Goal: Communication & Community: Ask a question

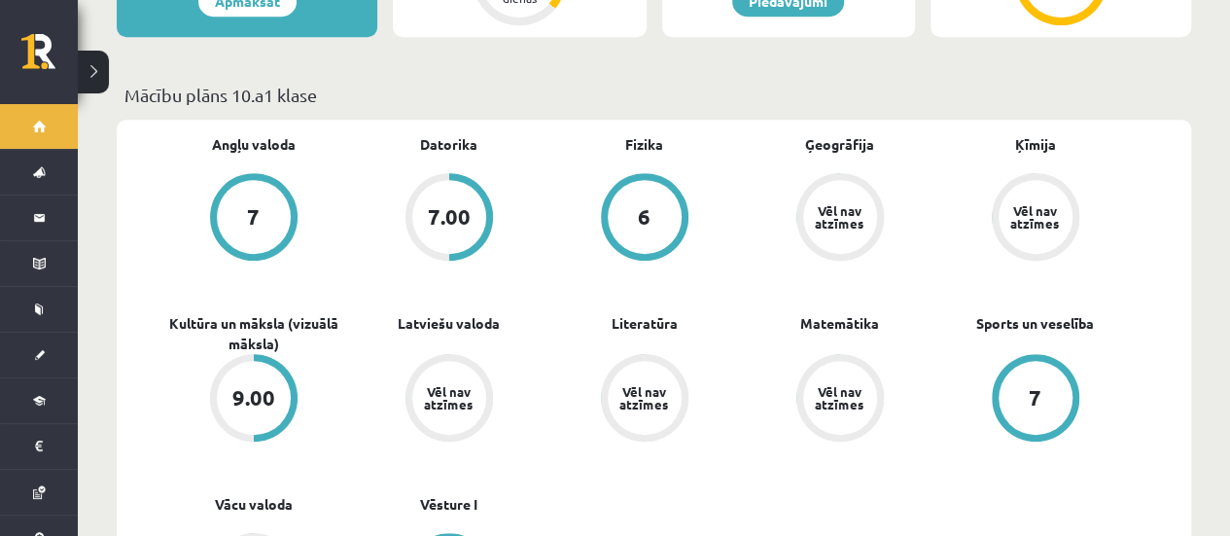
scroll to position [548, 0]
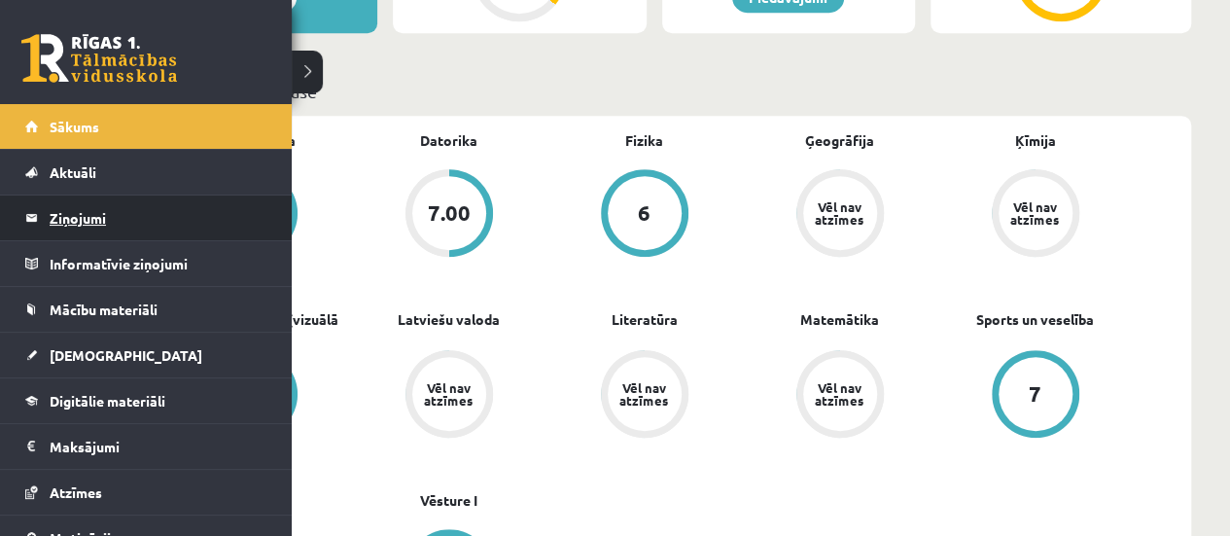
click at [85, 221] on legend "Ziņojumi 0" at bounding box center [159, 217] width 218 height 45
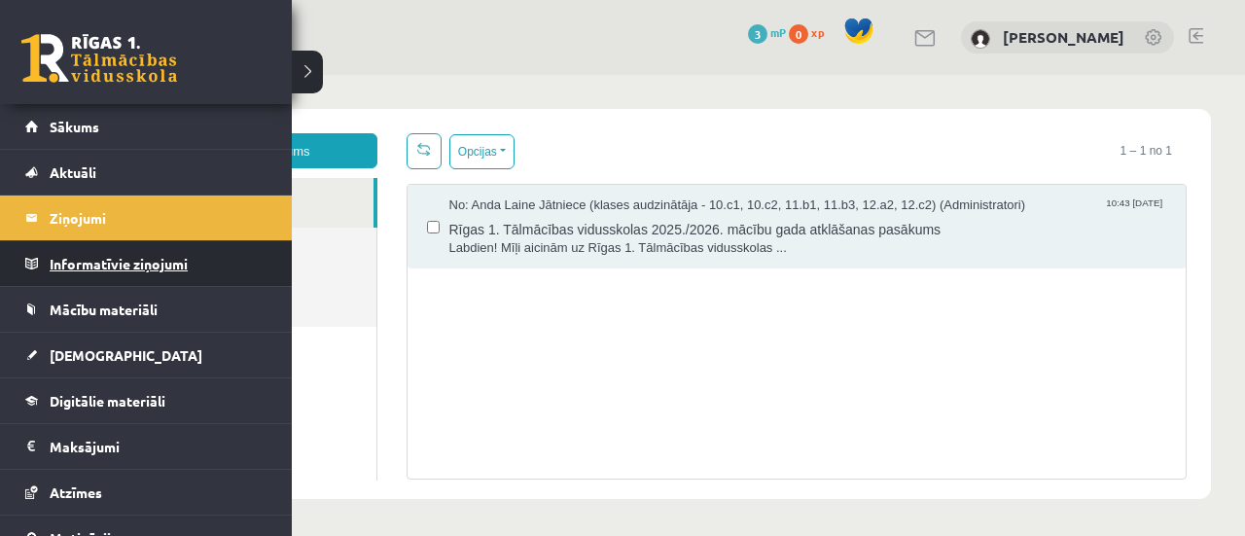
click at [89, 274] on legend "Informatīvie ziņojumi 0" at bounding box center [159, 263] width 218 height 45
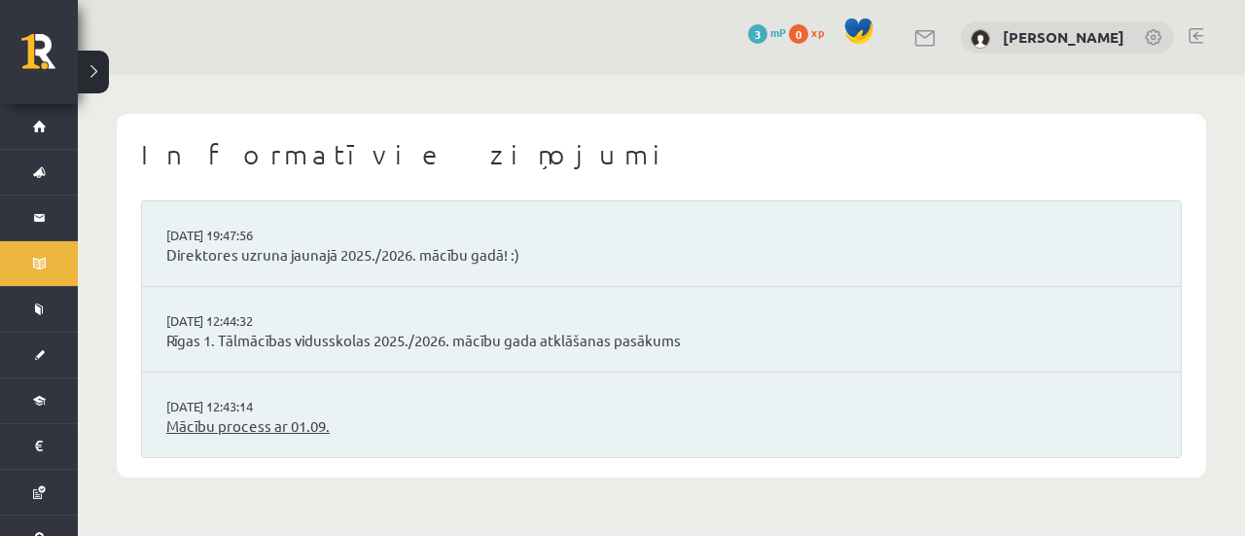
click at [271, 419] on link "Mācību process ar 01.09." at bounding box center [661, 426] width 990 height 22
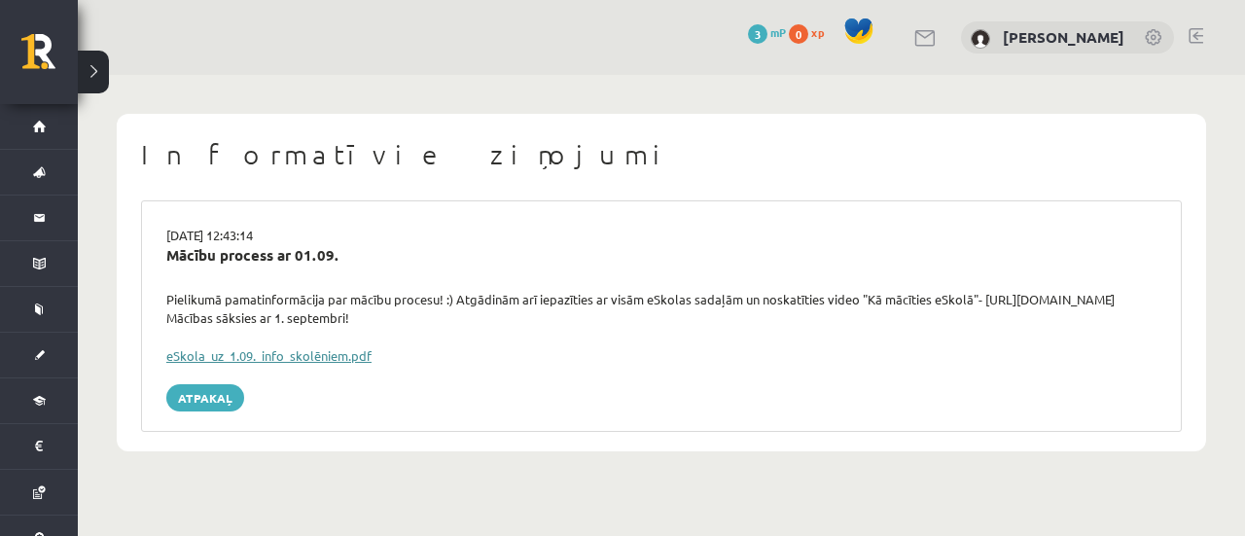
click at [309, 359] on link "eSkola_uz_1.09._info_skolēniem.pdf" at bounding box center [268, 355] width 205 height 17
drag, startPoint x: 342, startPoint y: 317, endPoint x: 143, endPoint y: 314, distance: 199.4
click at [143, 314] on div "[DATE] 12:43:14 Mācību process ar 01.09. Pielikumā pamatinformācija par mācību …" at bounding box center [661, 315] width 1041 height 231
copy div "[URL][DOMAIN_NAME]"
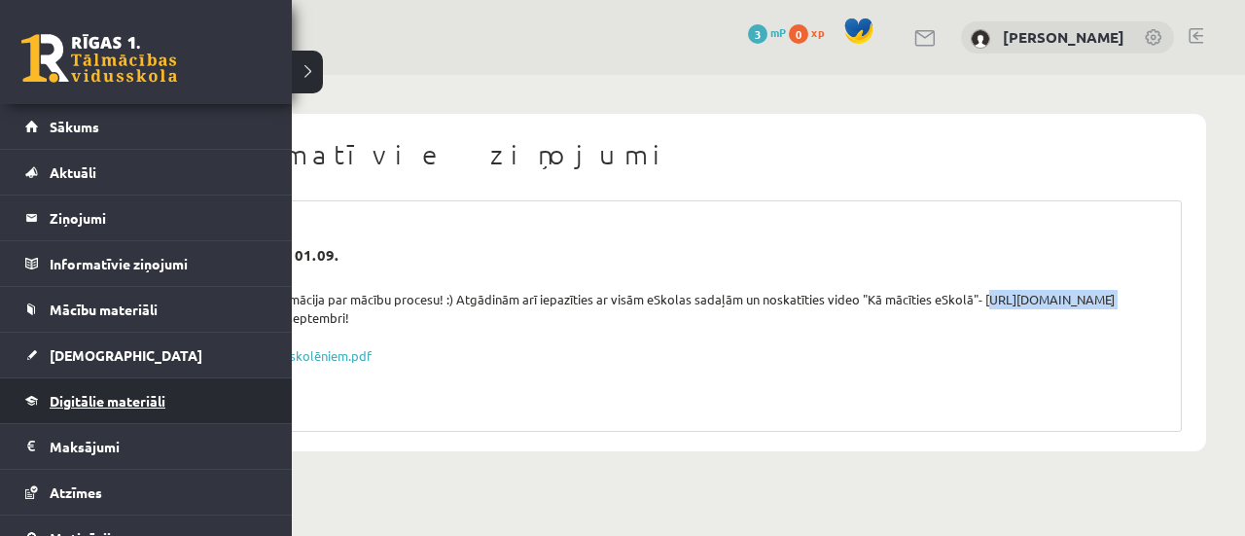
click at [121, 404] on span "Digitālie materiāli" at bounding box center [108, 401] width 116 height 18
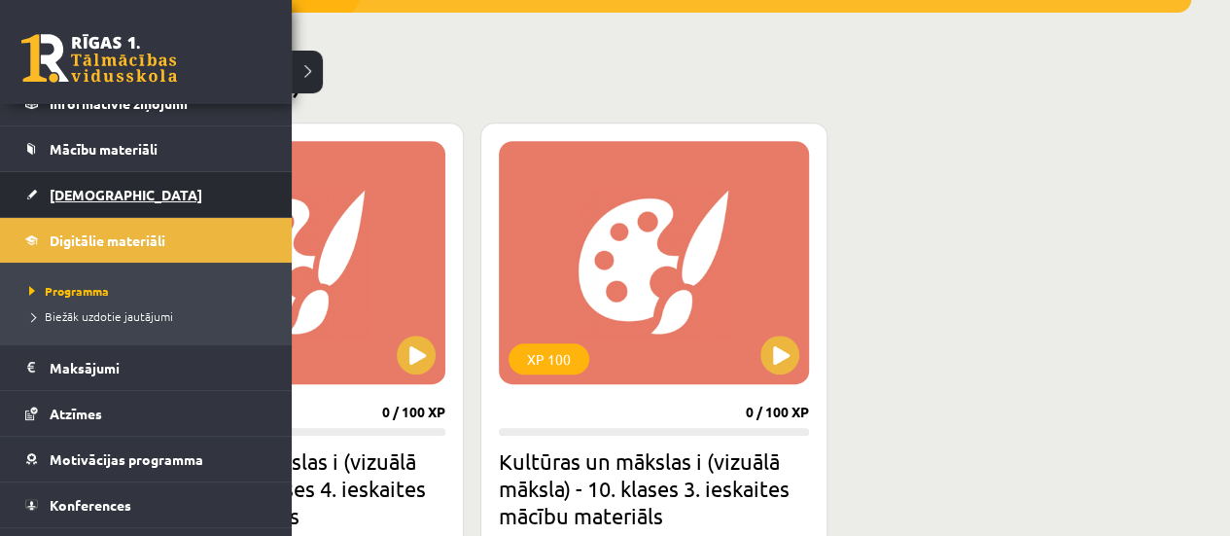
scroll to position [193, 0]
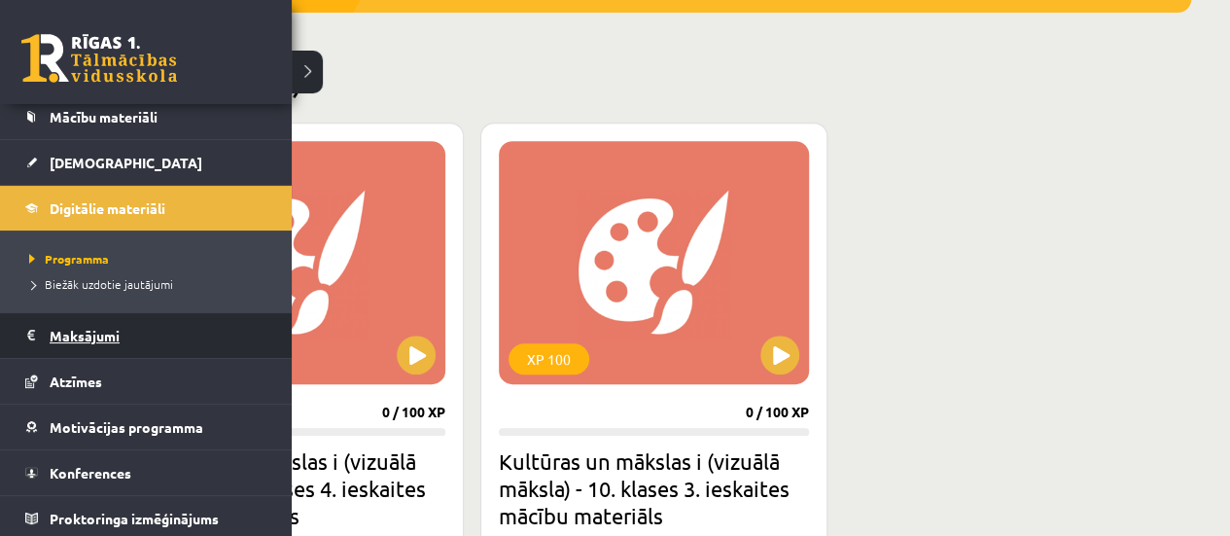
click at [109, 338] on legend "Maksājumi 0" at bounding box center [159, 335] width 218 height 45
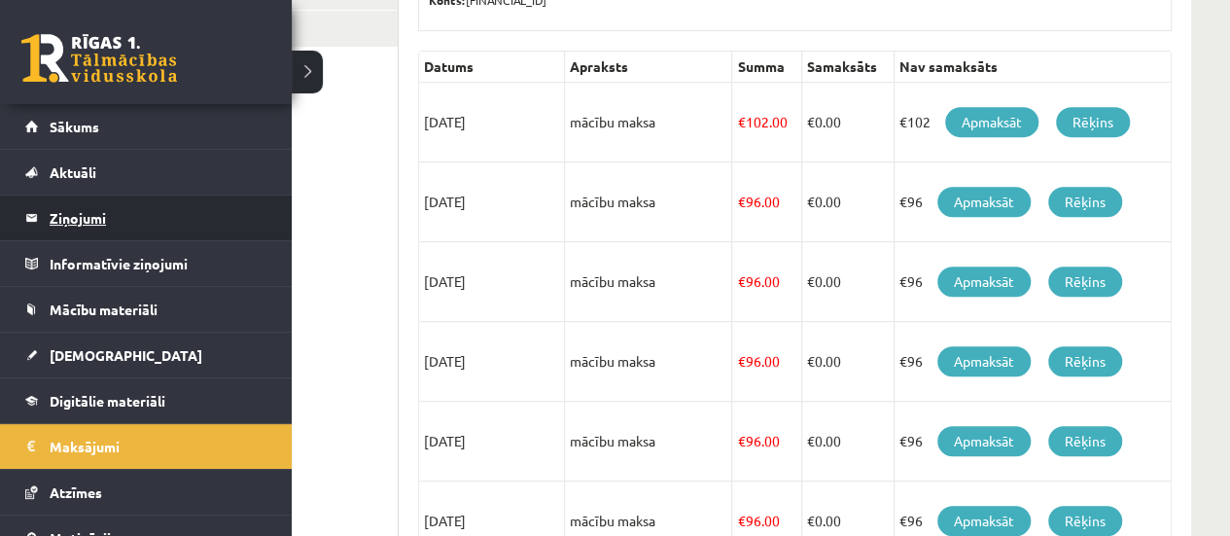
click at [101, 209] on legend "Ziņojumi 0" at bounding box center [159, 217] width 218 height 45
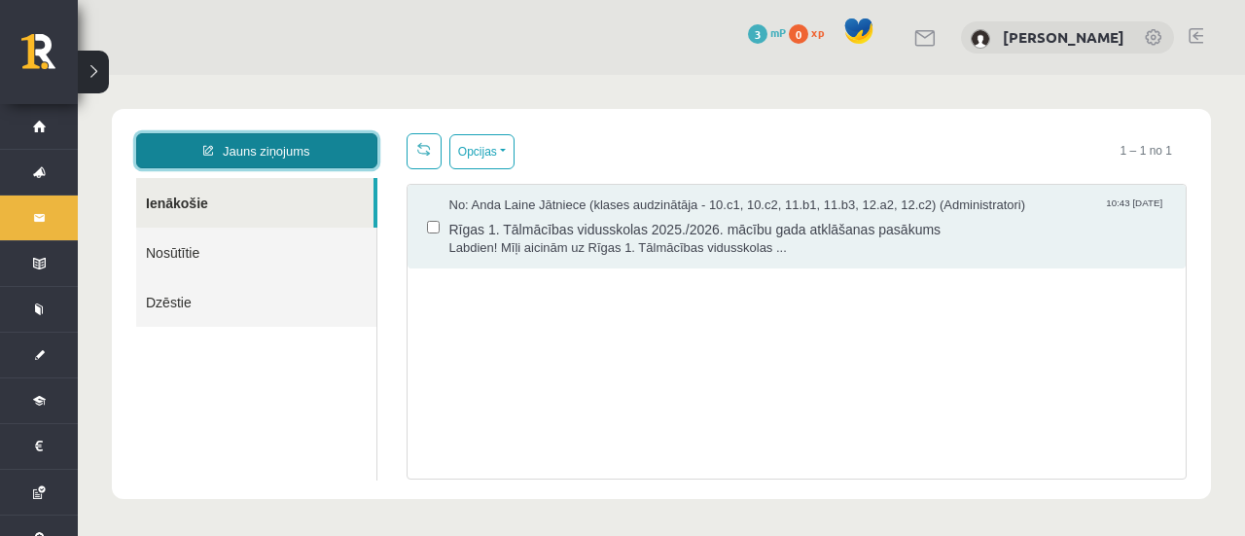
click at [362, 155] on link "Jauns ziņojums" at bounding box center [256, 150] width 241 height 35
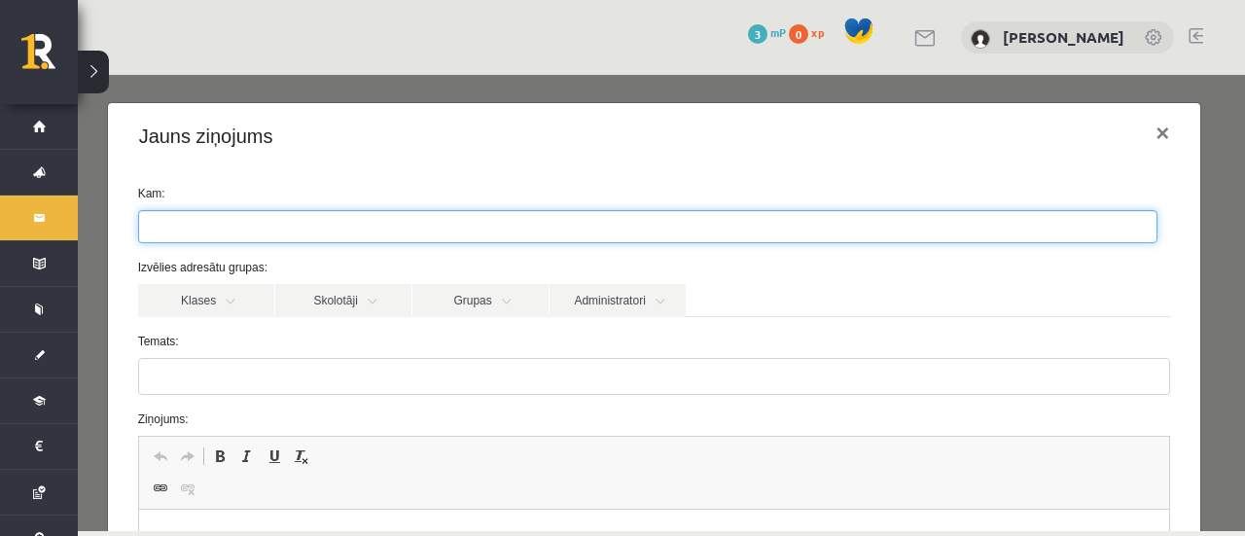
click at [918, 222] on ul at bounding box center [647, 226] width 1017 height 31
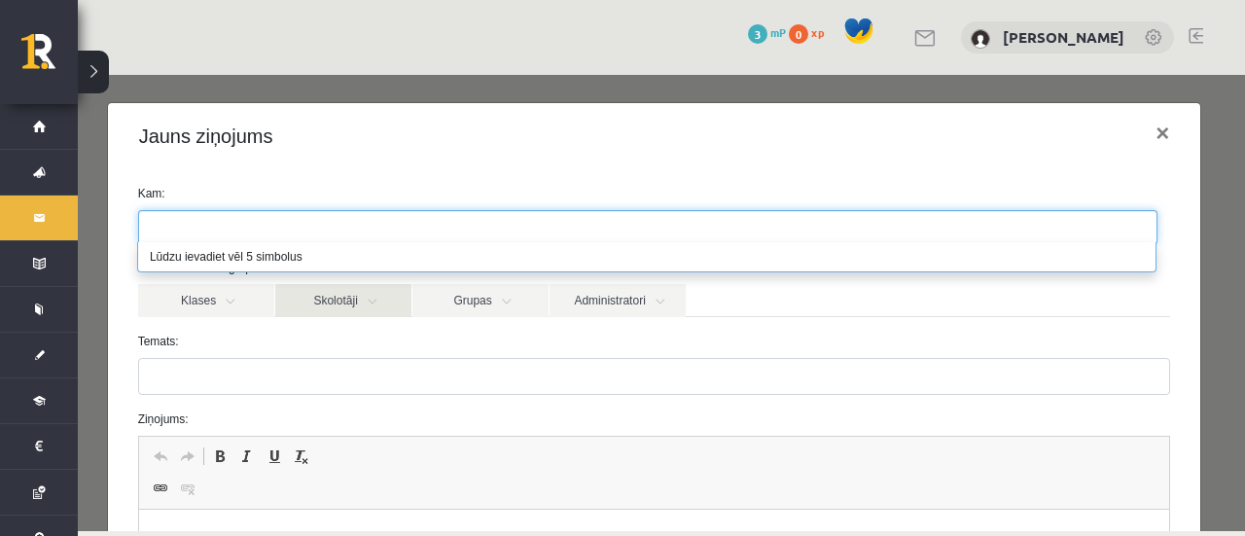
click at [395, 300] on link "Skolotāji" at bounding box center [343, 300] width 136 height 33
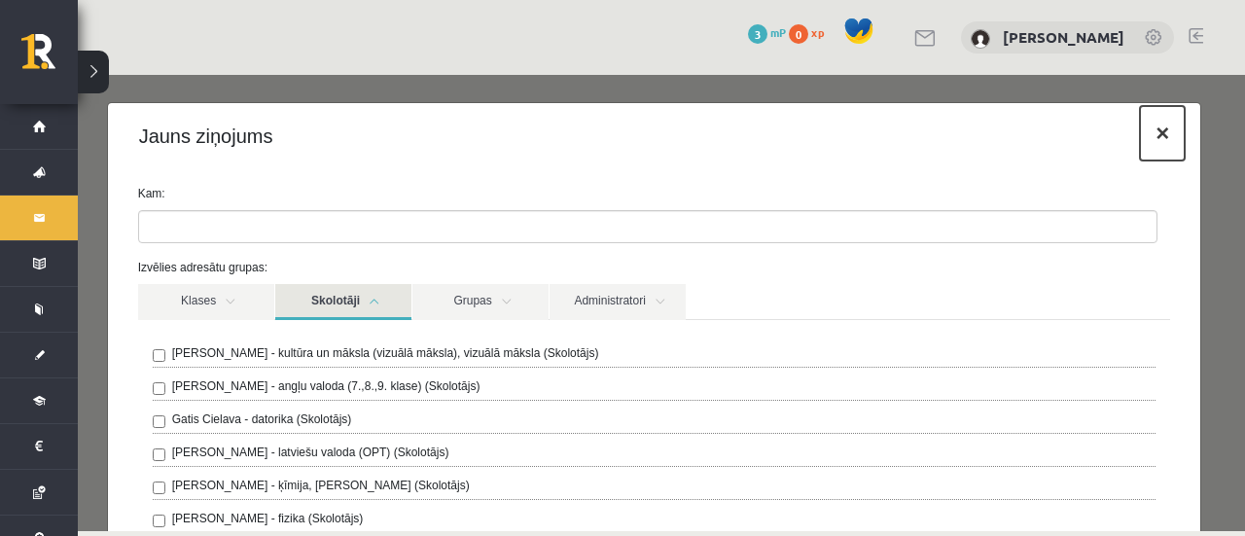
click at [1150, 144] on button "×" at bounding box center [1162, 133] width 45 height 54
